Goal: Obtain resource: Obtain resource

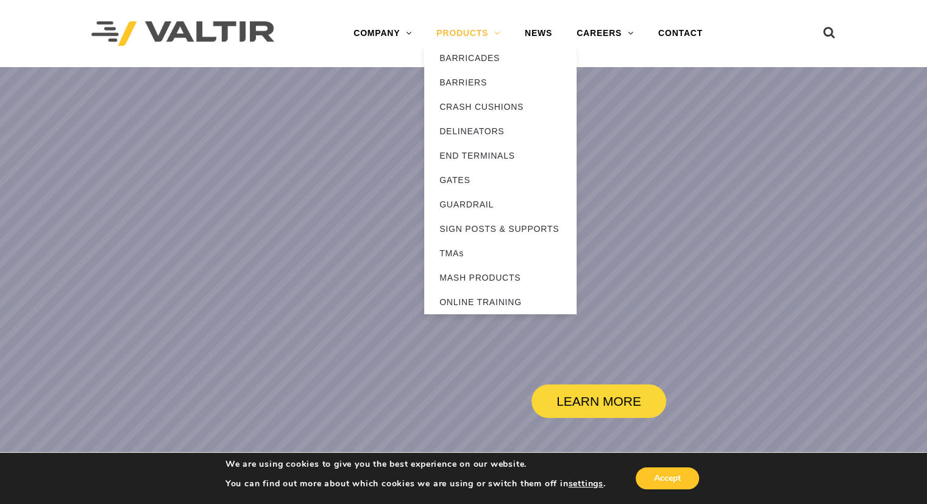
click at [466, 37] on link "PRODUCTS" at bounding box center [468, 33] width 88 height 24
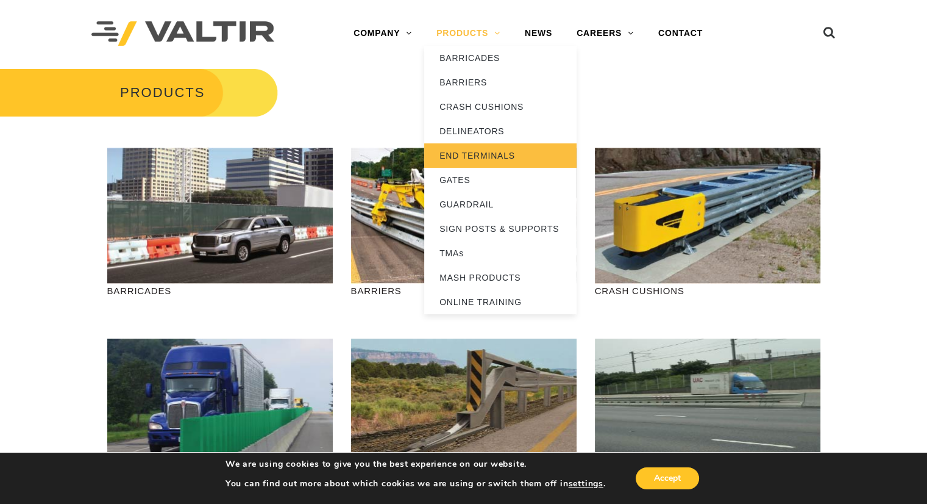
click at [472, 144] on link "END TERMINALS" at bounding box center [500, 155] width 152 height 24
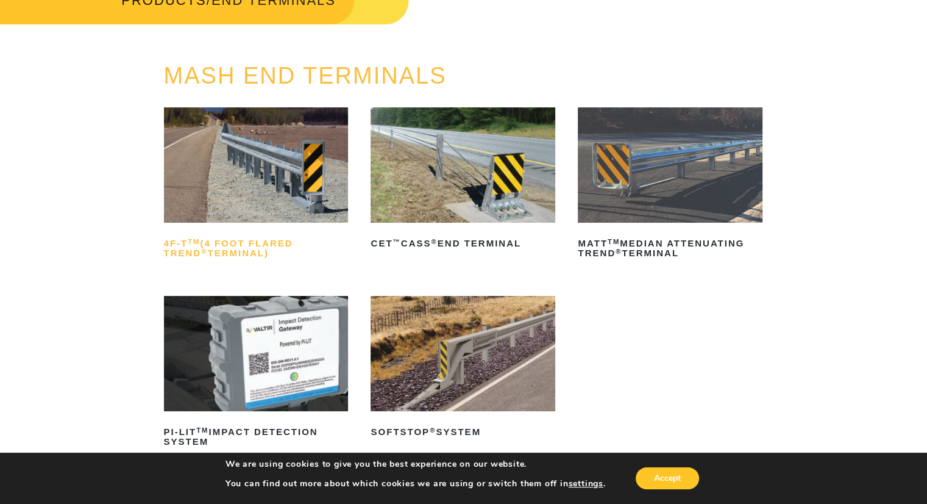
scroll to position [122, 0]
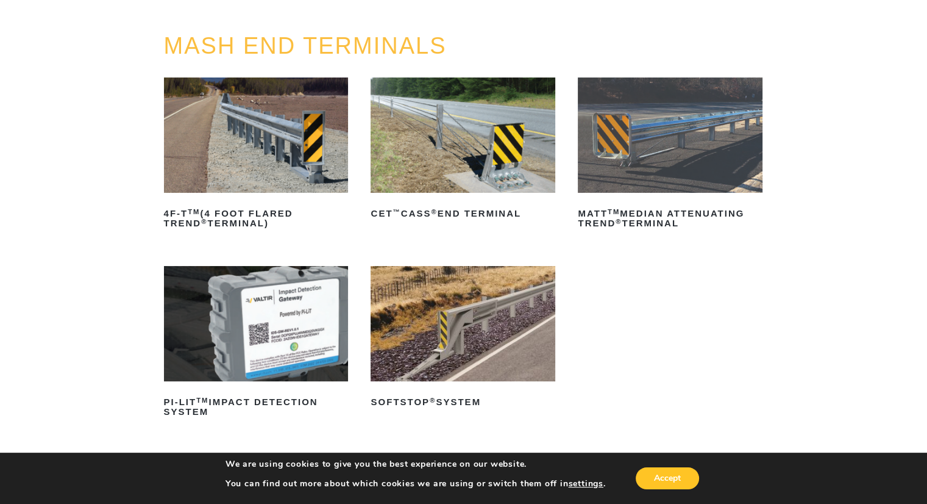
click at [257, 168] on img at bounding box center [256, 134] width 185 height 115
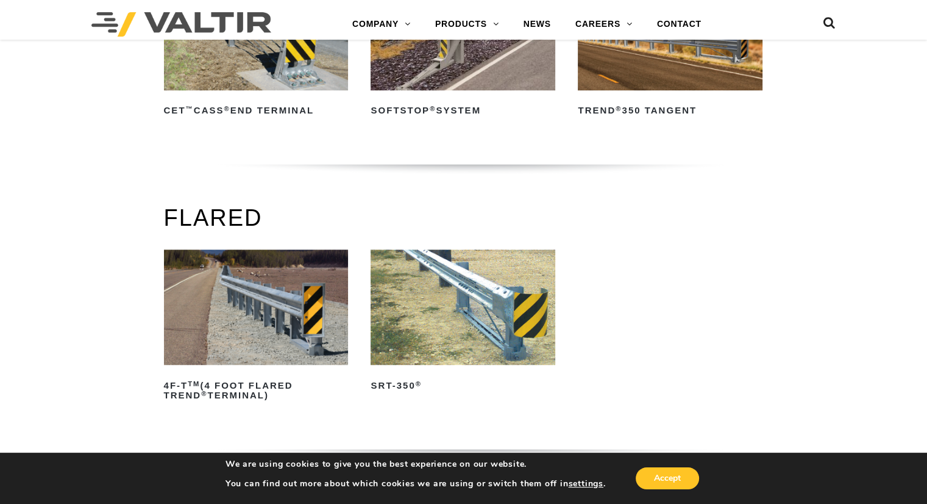
scroll to position [975, 0]
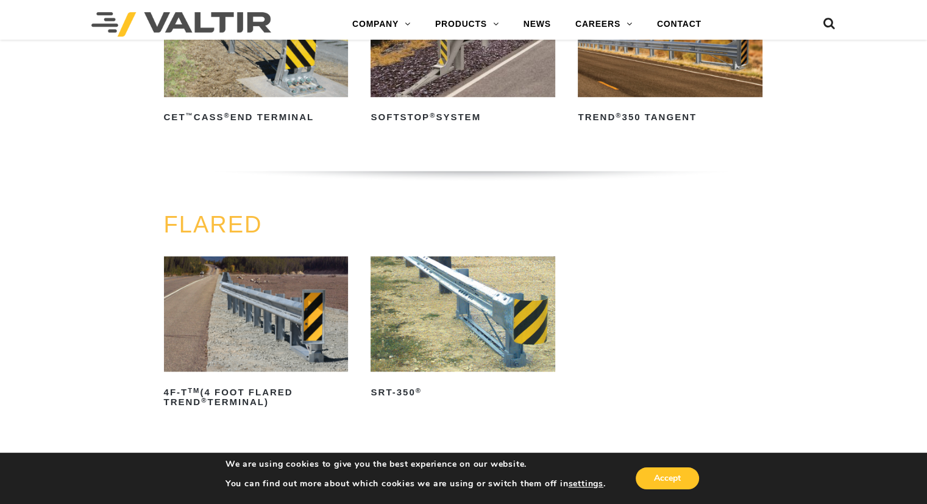
click at [396, 288] on img at bounding box center [463, 313] width 185 height 115
click at [326, 327] on img at bounding box center [256, 313] width 185 height 115
click at [406, 291] on img at bounding box center [463, 313] width 185 height 115
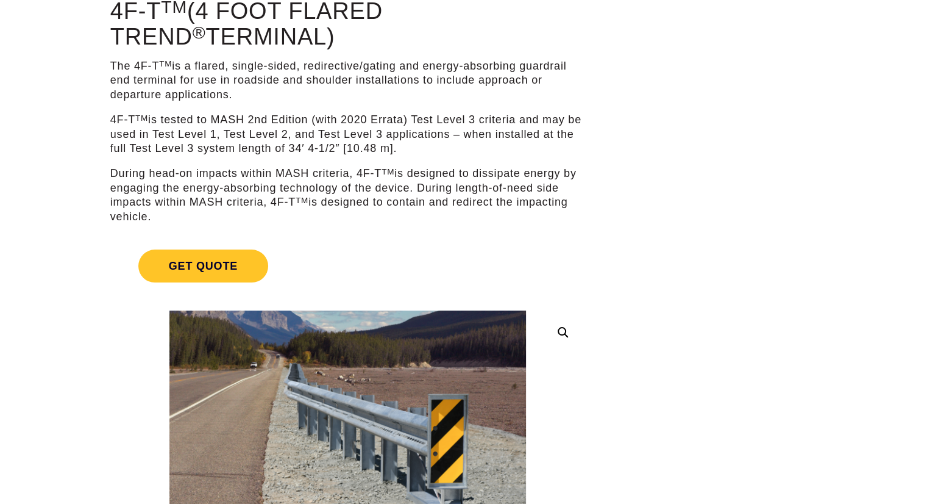
scroll to position [122, 0]
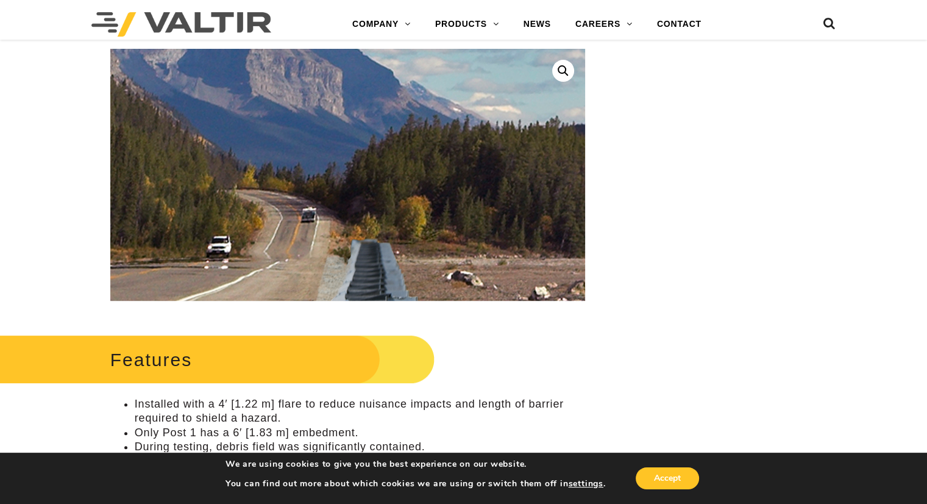
scroll to position [610, 0]
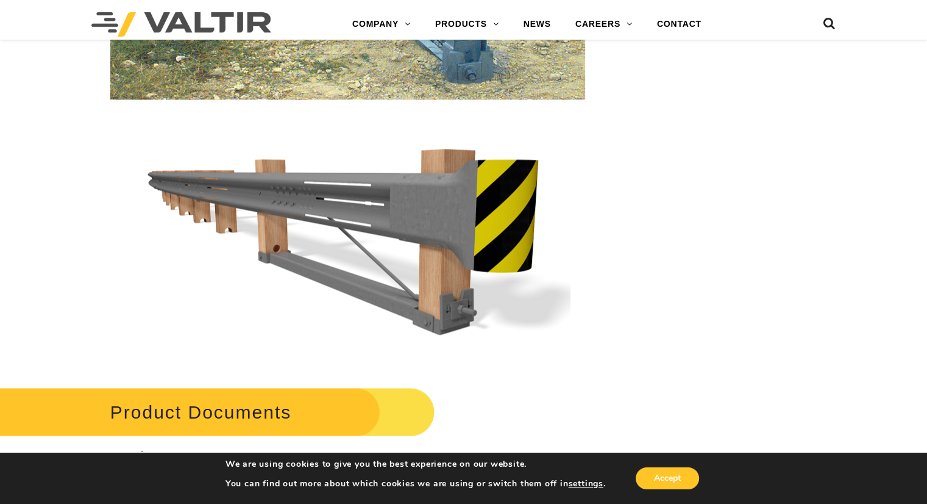
scroll to position [2012, 0]
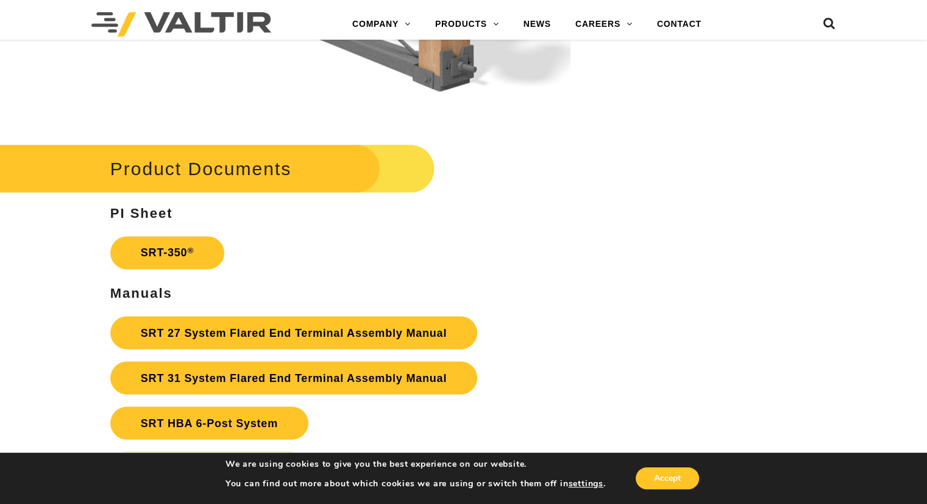
click at [249, 157] on h2 "Product Documents" at bounding box center [203, 168] width 464 height 57
click at [189, 246] on sup "®" at bounding box center [190, 250] width 7 height 9
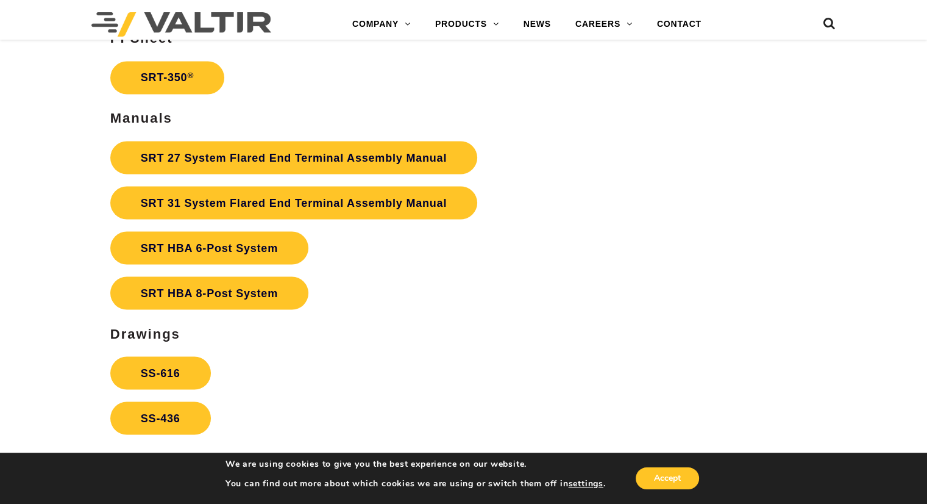
scroll to position [2195, 0]
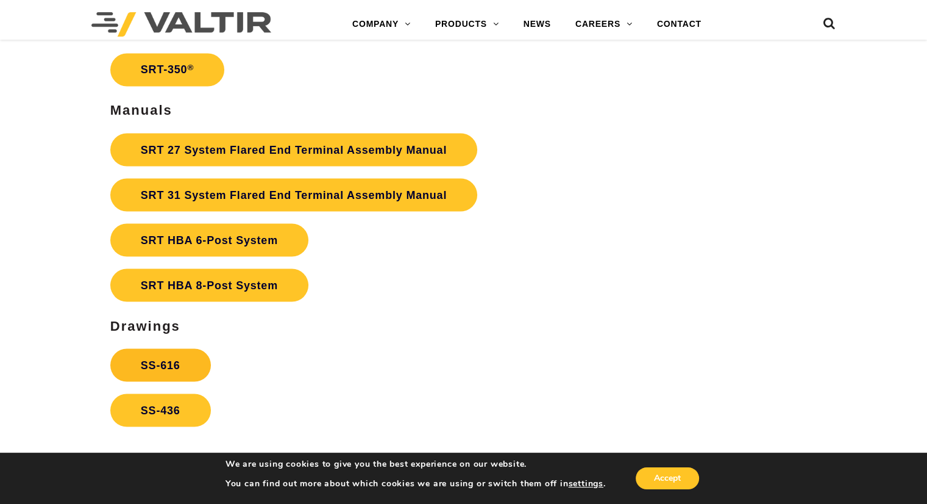
click at [183, 348] on link "SS-616" at bounding box center [160, 364] width 101 height 33
